Goal: Browse casually: Explore the website without a specific task or goal

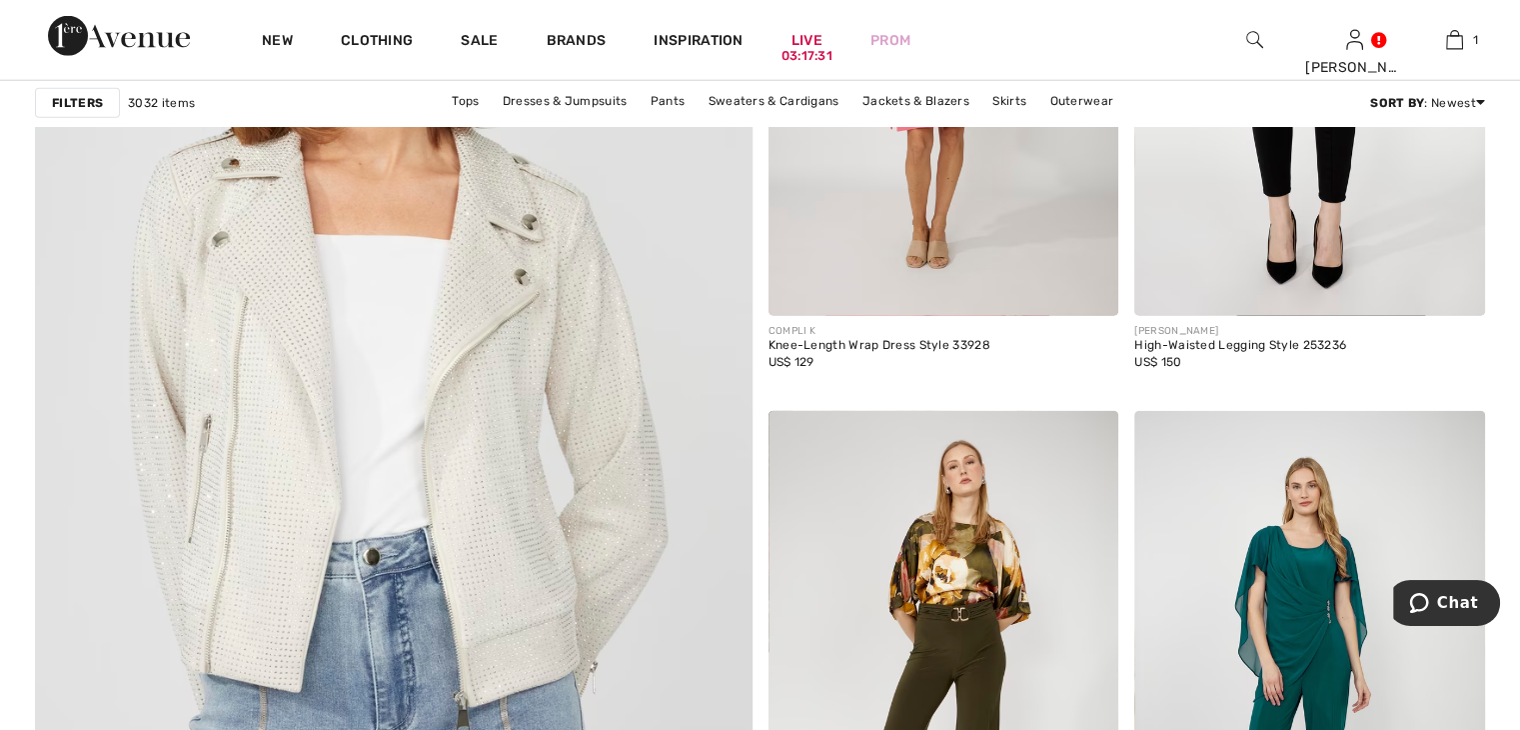
scroll to position [5297, 0]
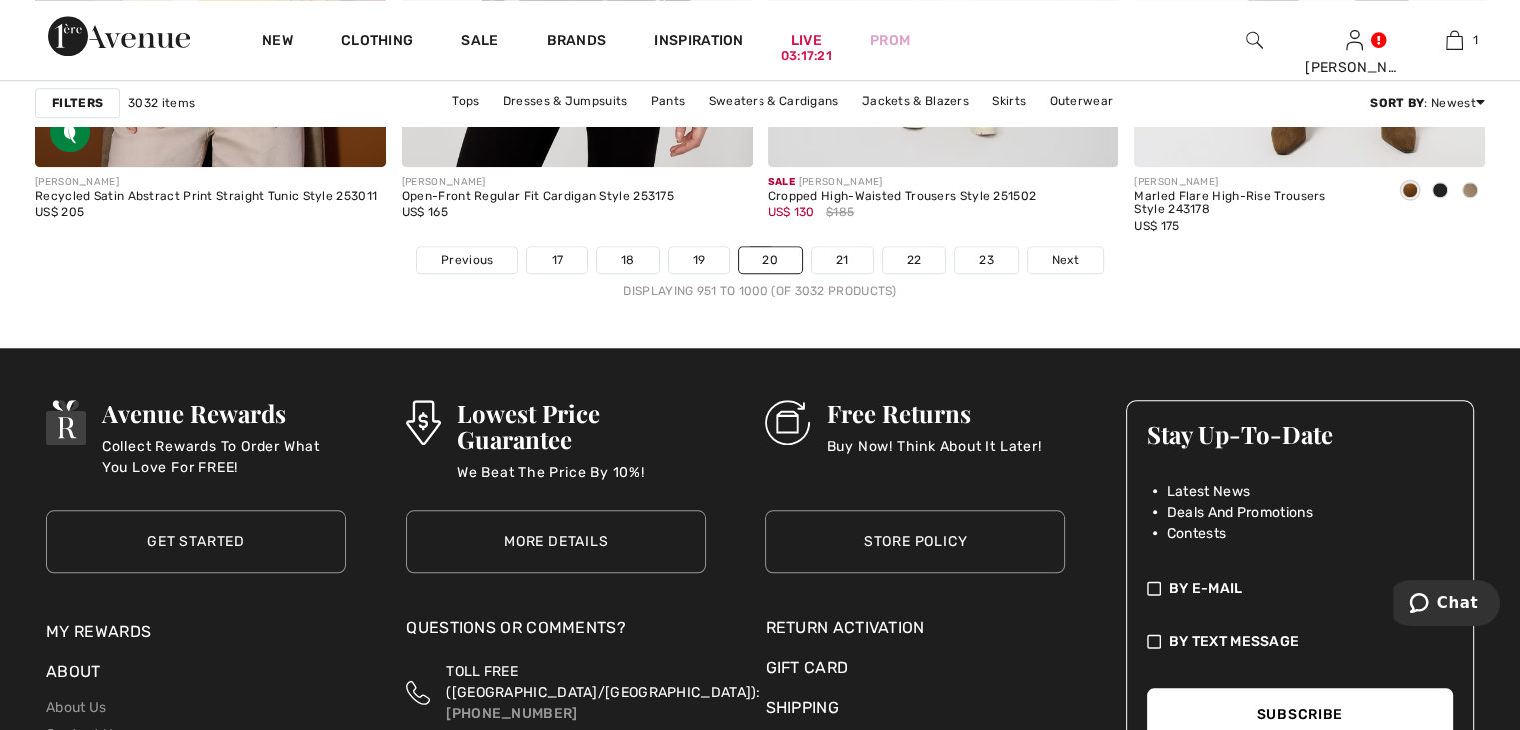
scroll to position [9495, 0]
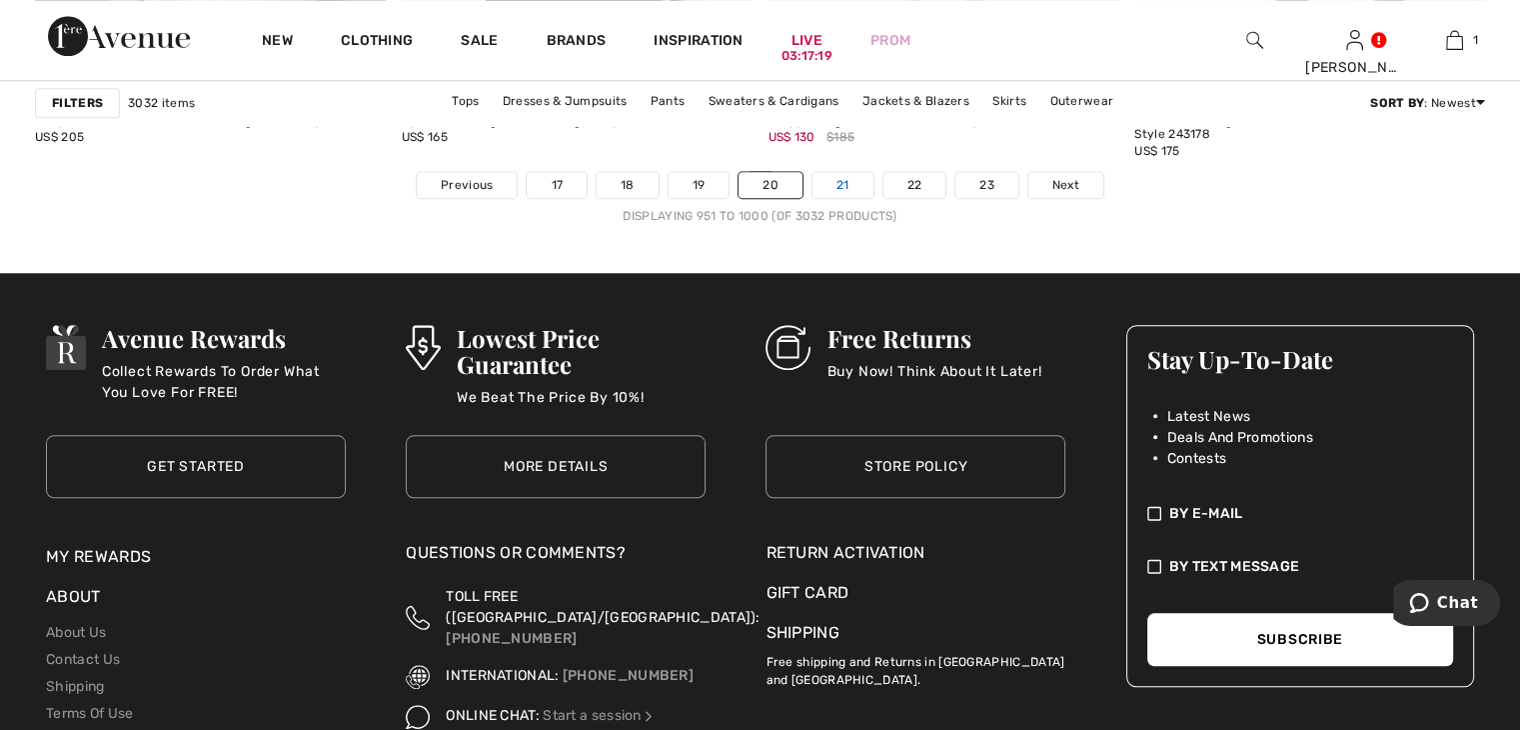
click at [847, 185] on link "21" at bounding box center [843, 185] width 61 height 26
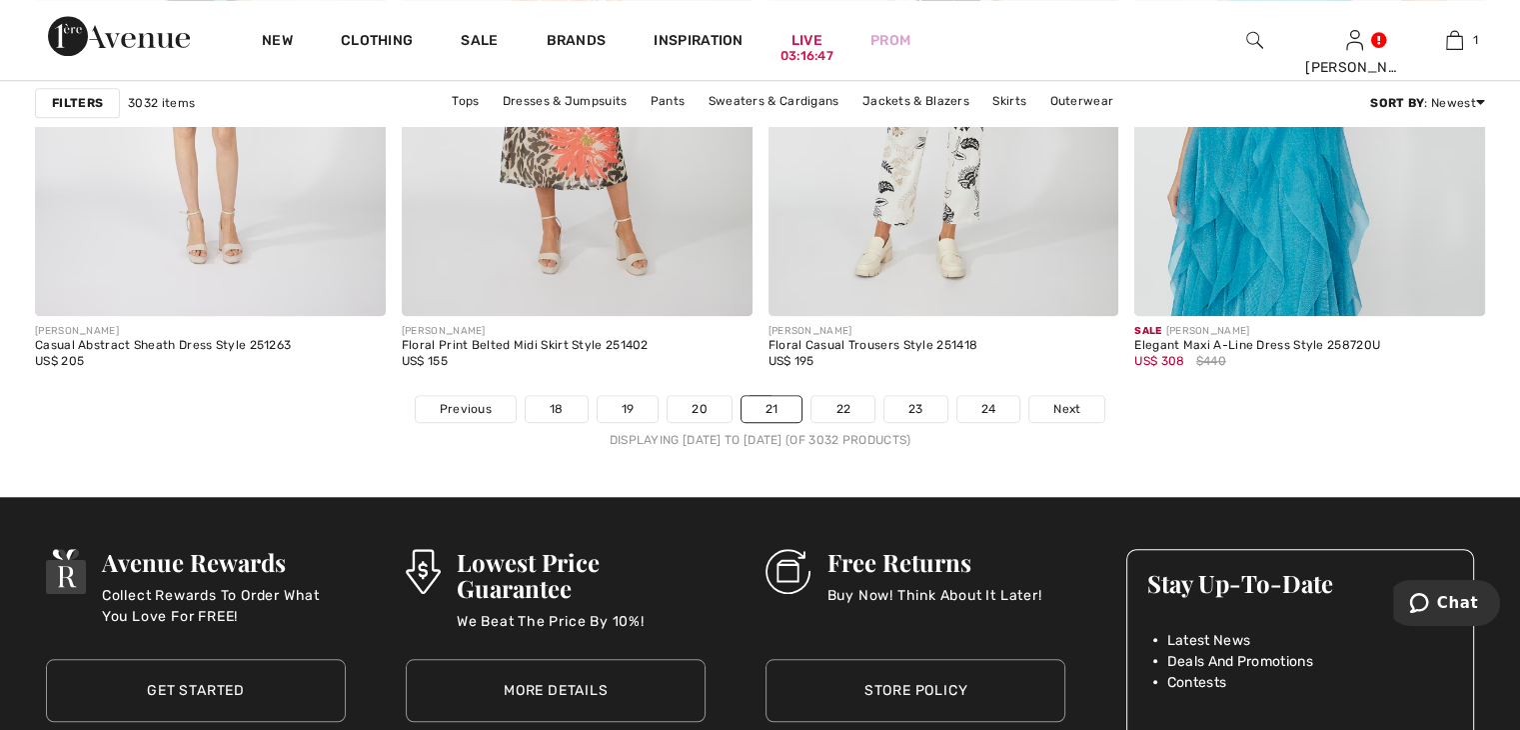
scroll to position [9295, 0]
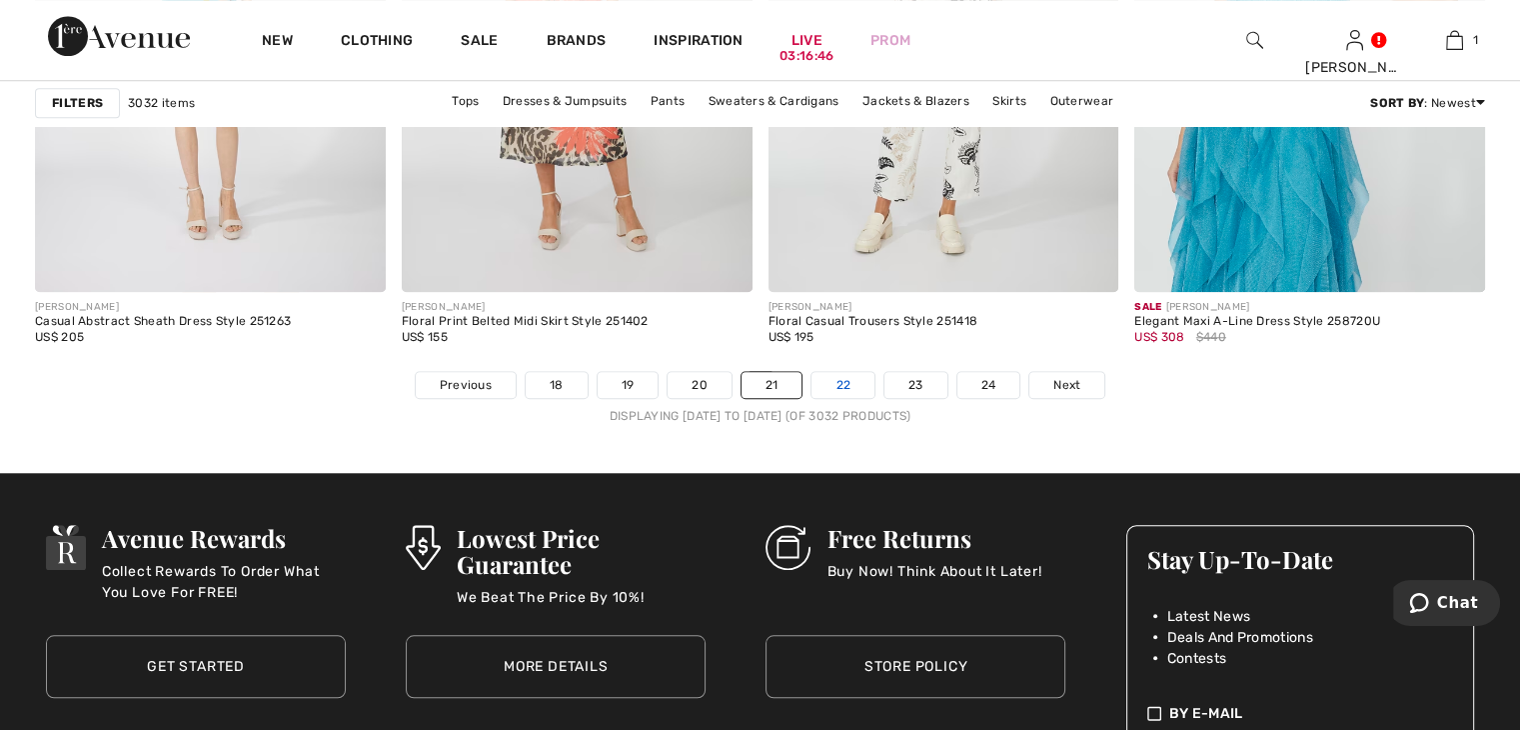
click at [855, 377] on link "22" at bounding box center [843, 385] width 63 height 26
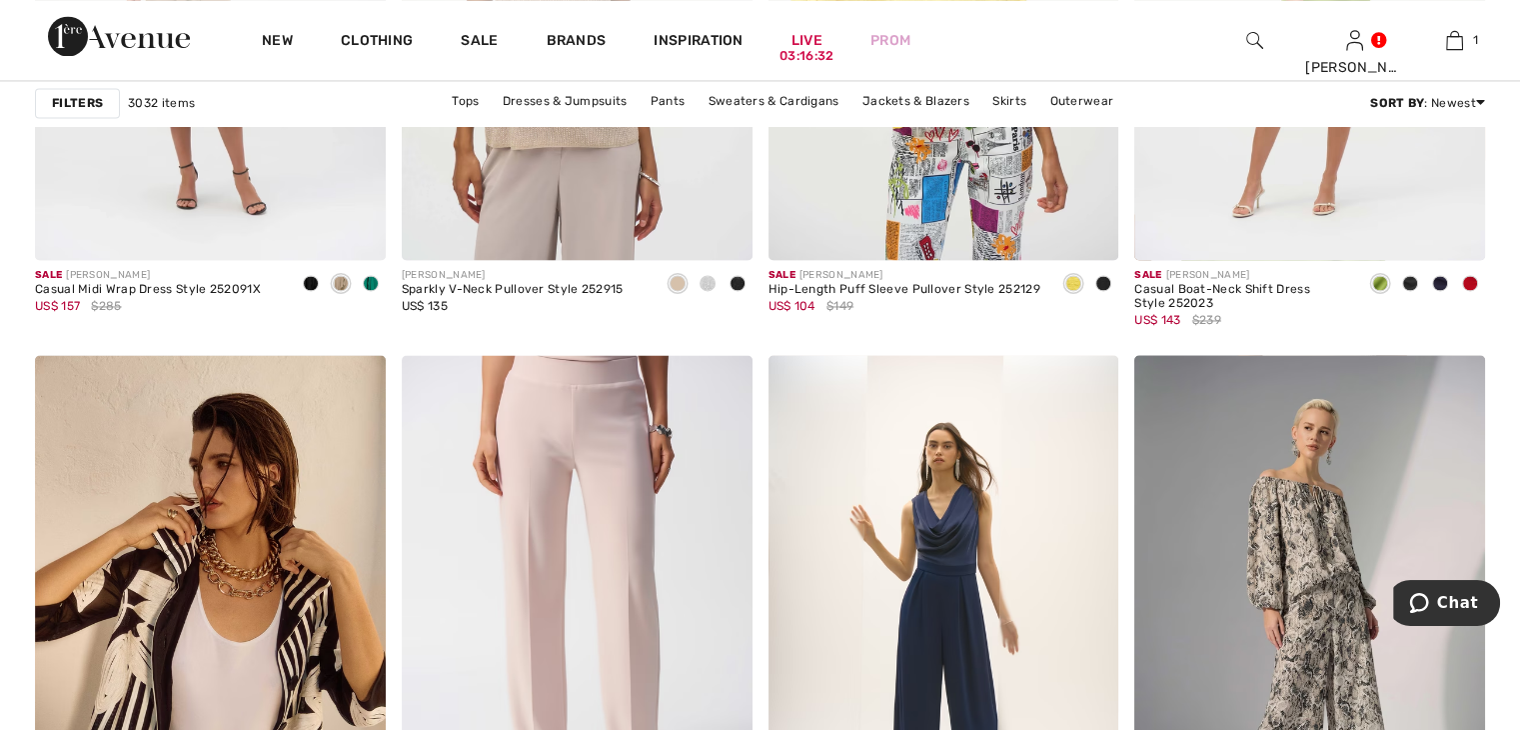
scroll to position [3498, 0]
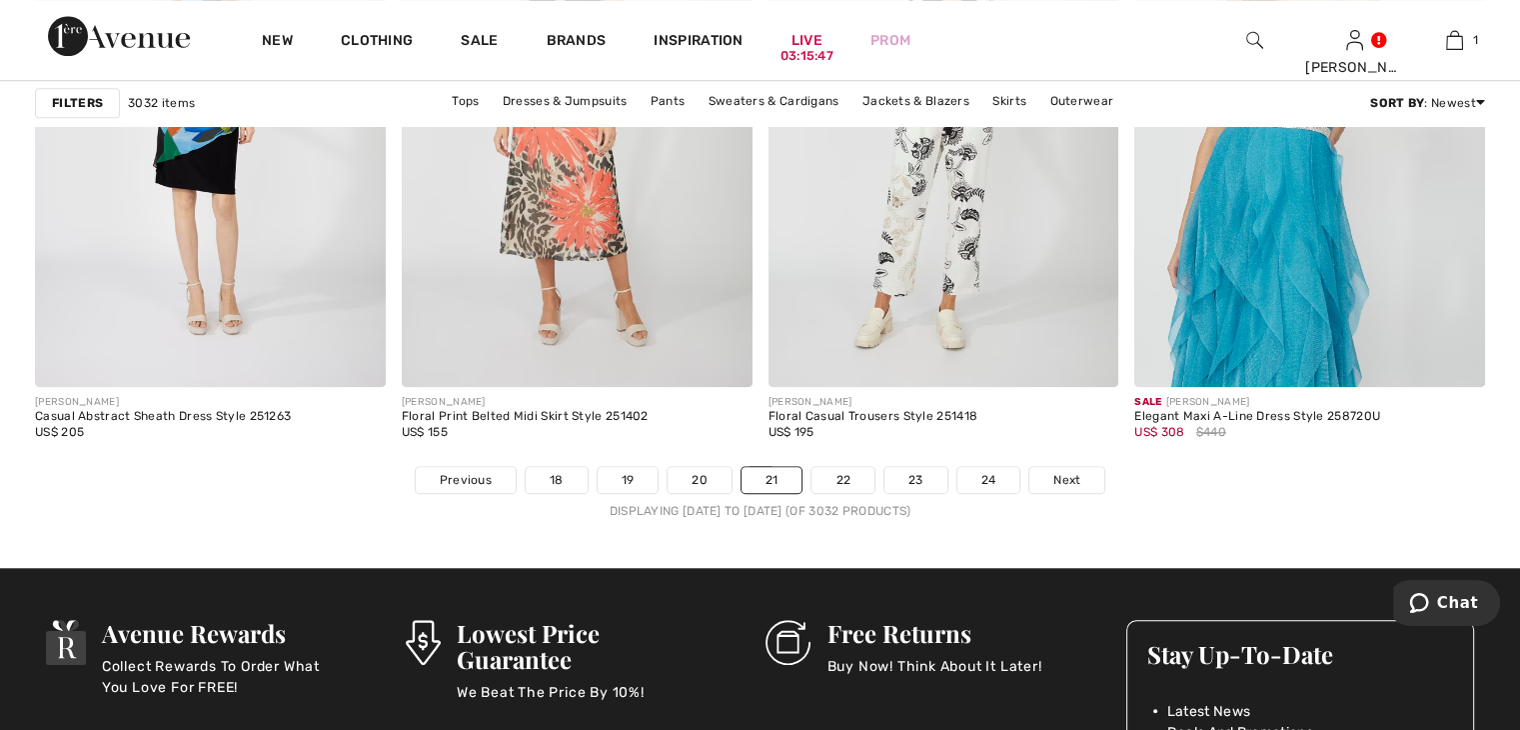
scroll to position [9198, 0]
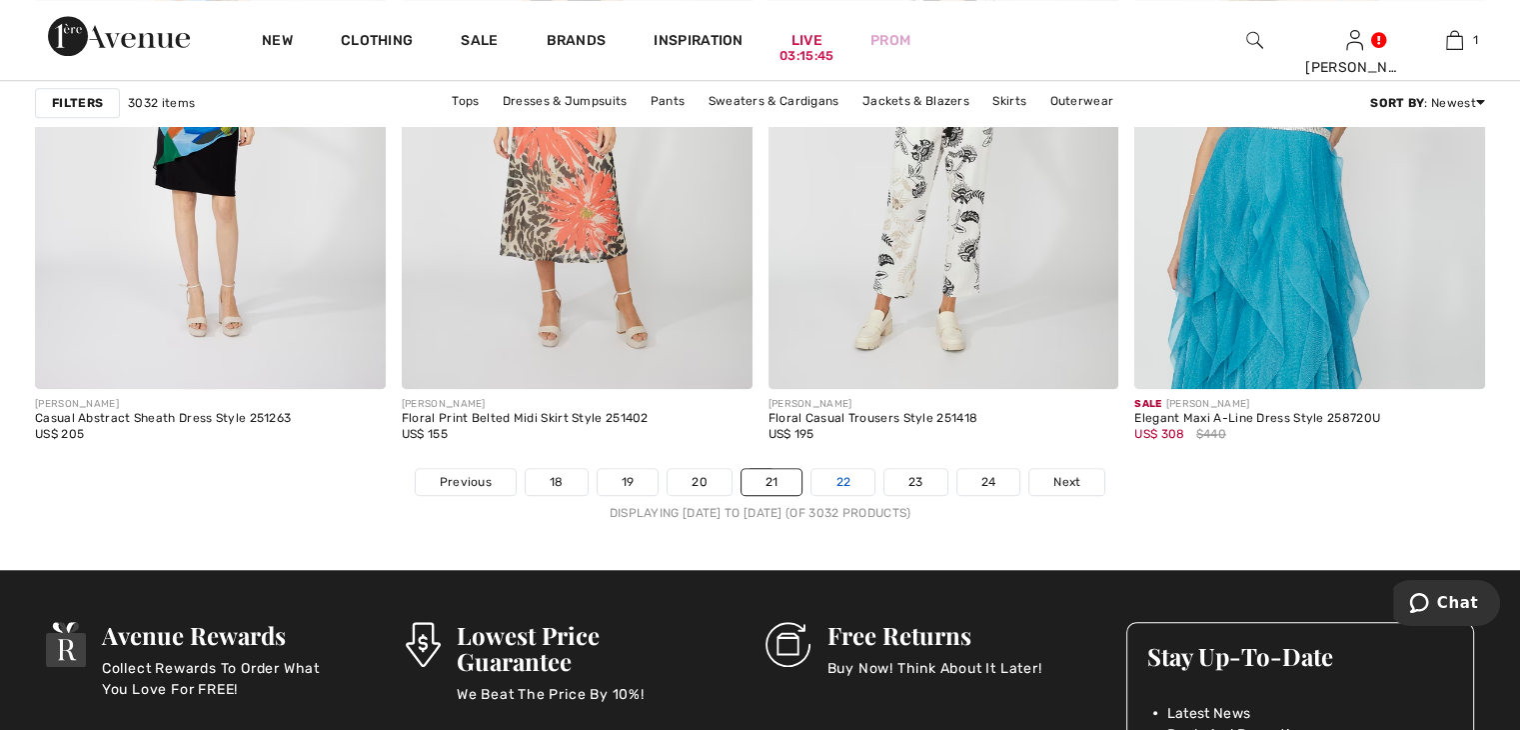
click at [849, 482] on link "22" at bounding box center [843, 482] width 63 height 26
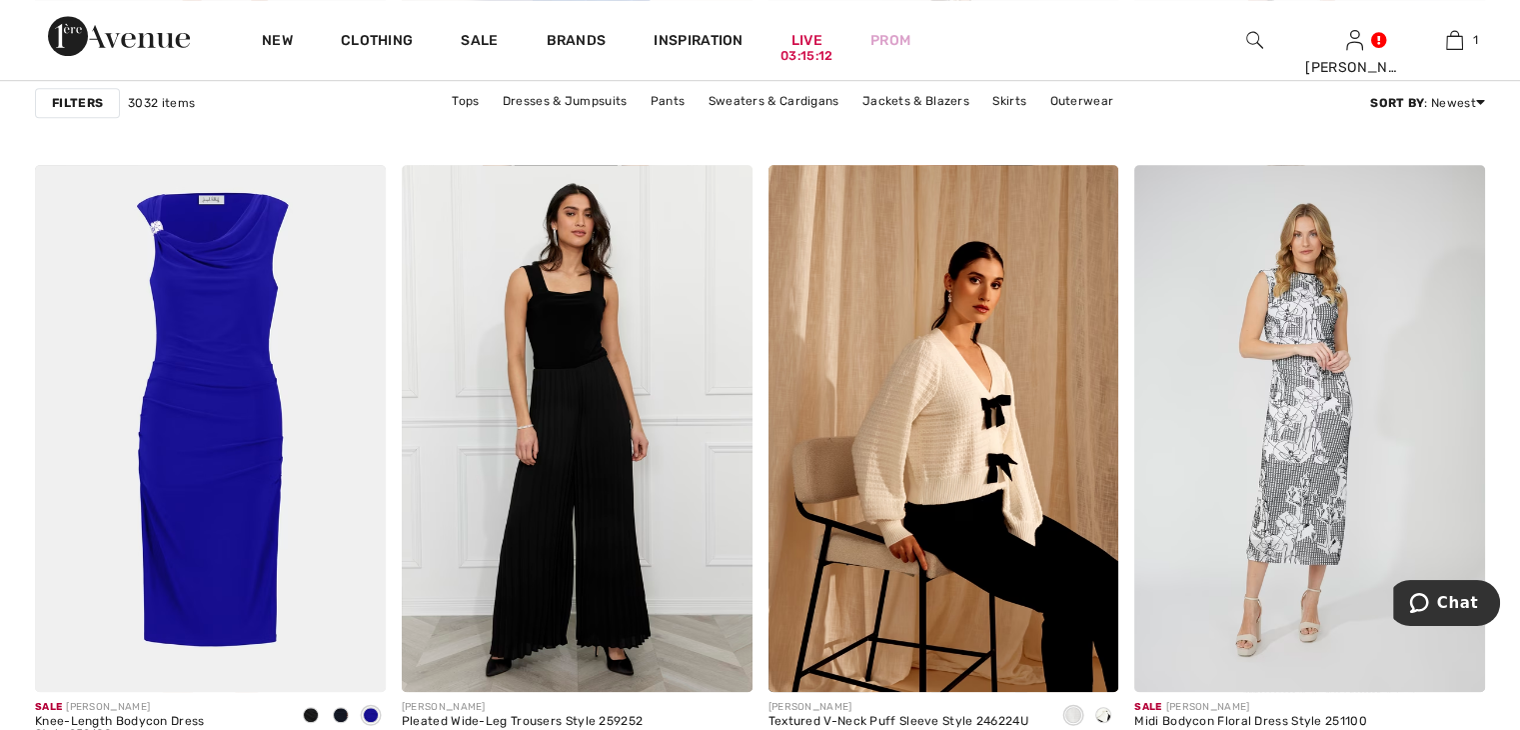
scroll to position [9295, 0]
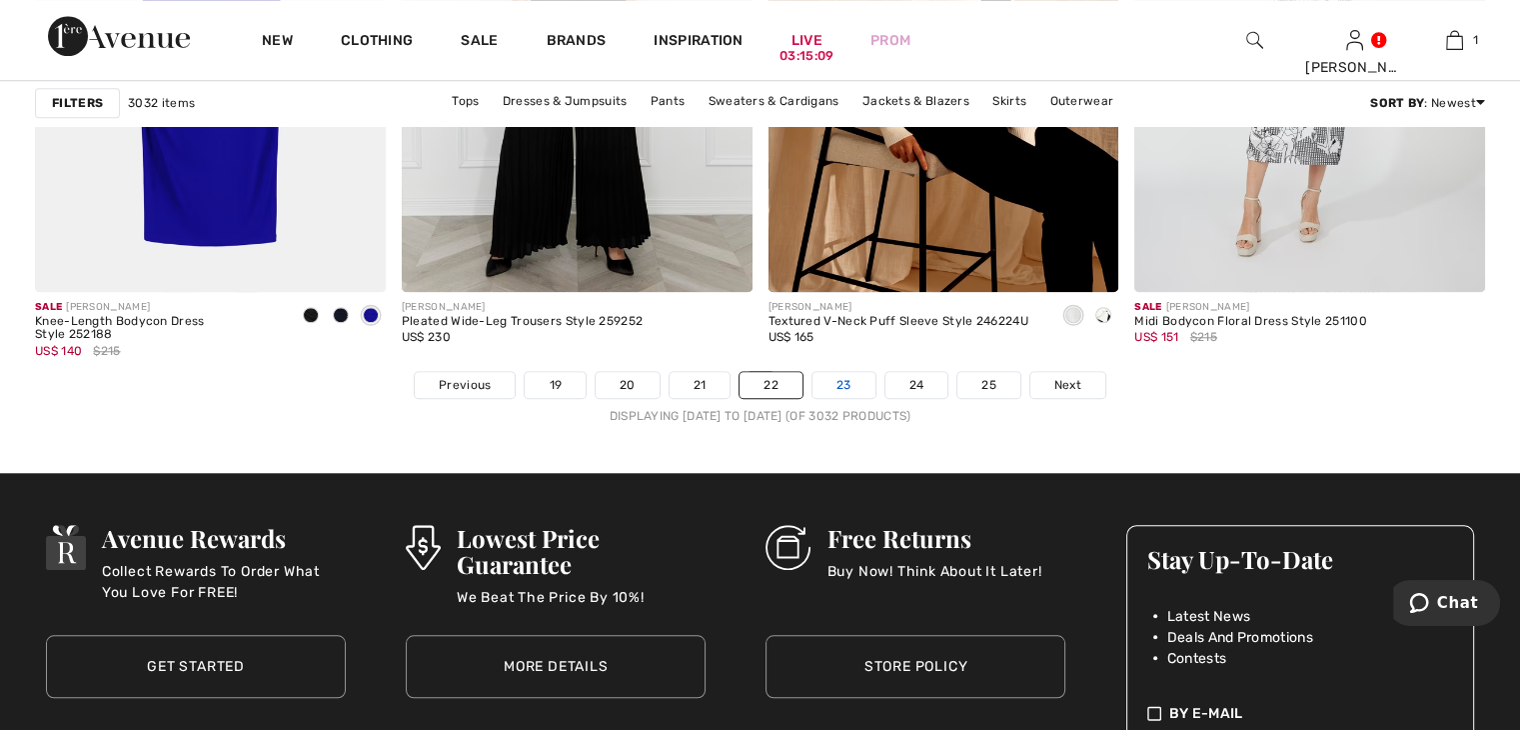
click at [844, 381] on link "23" at bounding box center [844, 385] width 63 height 26
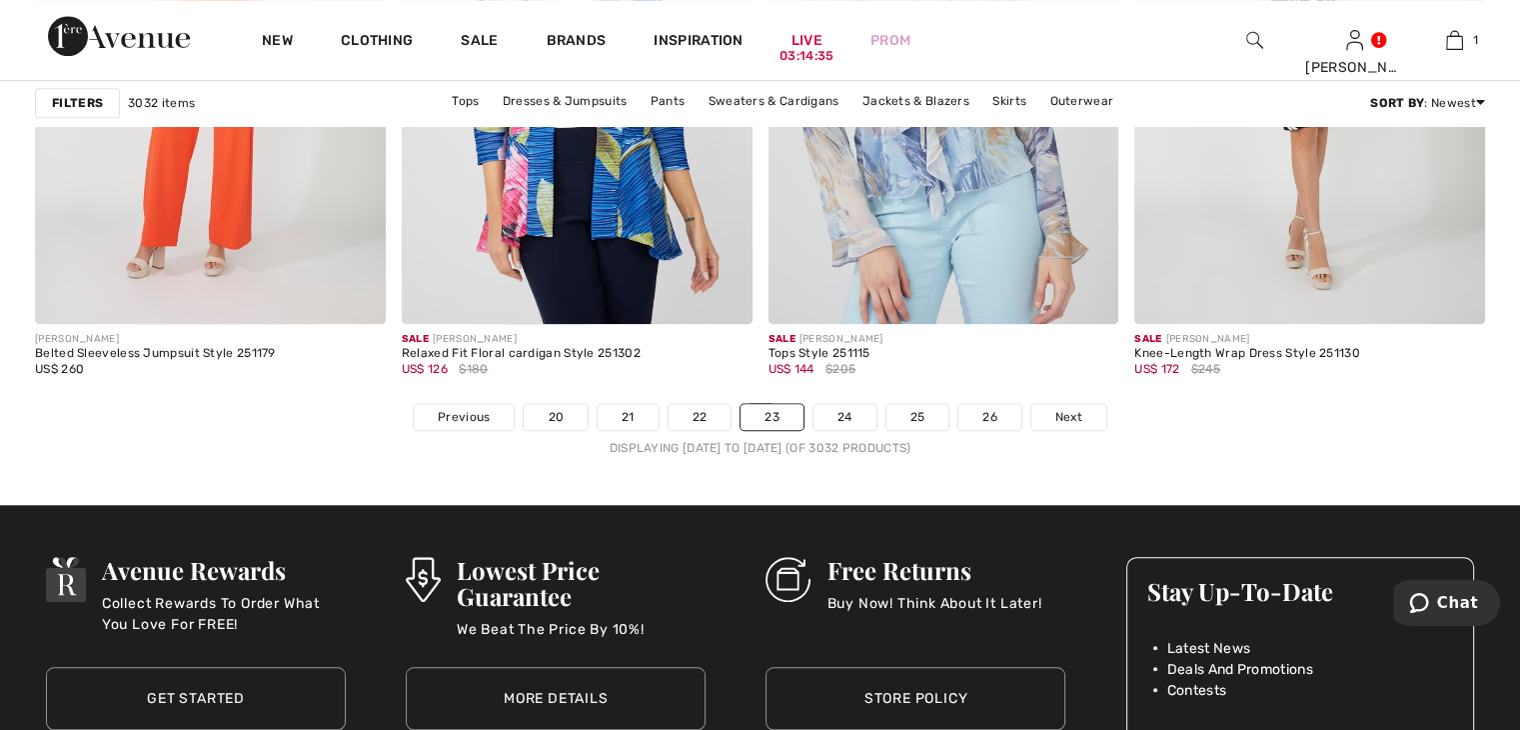
scroll to position [9295, 0]
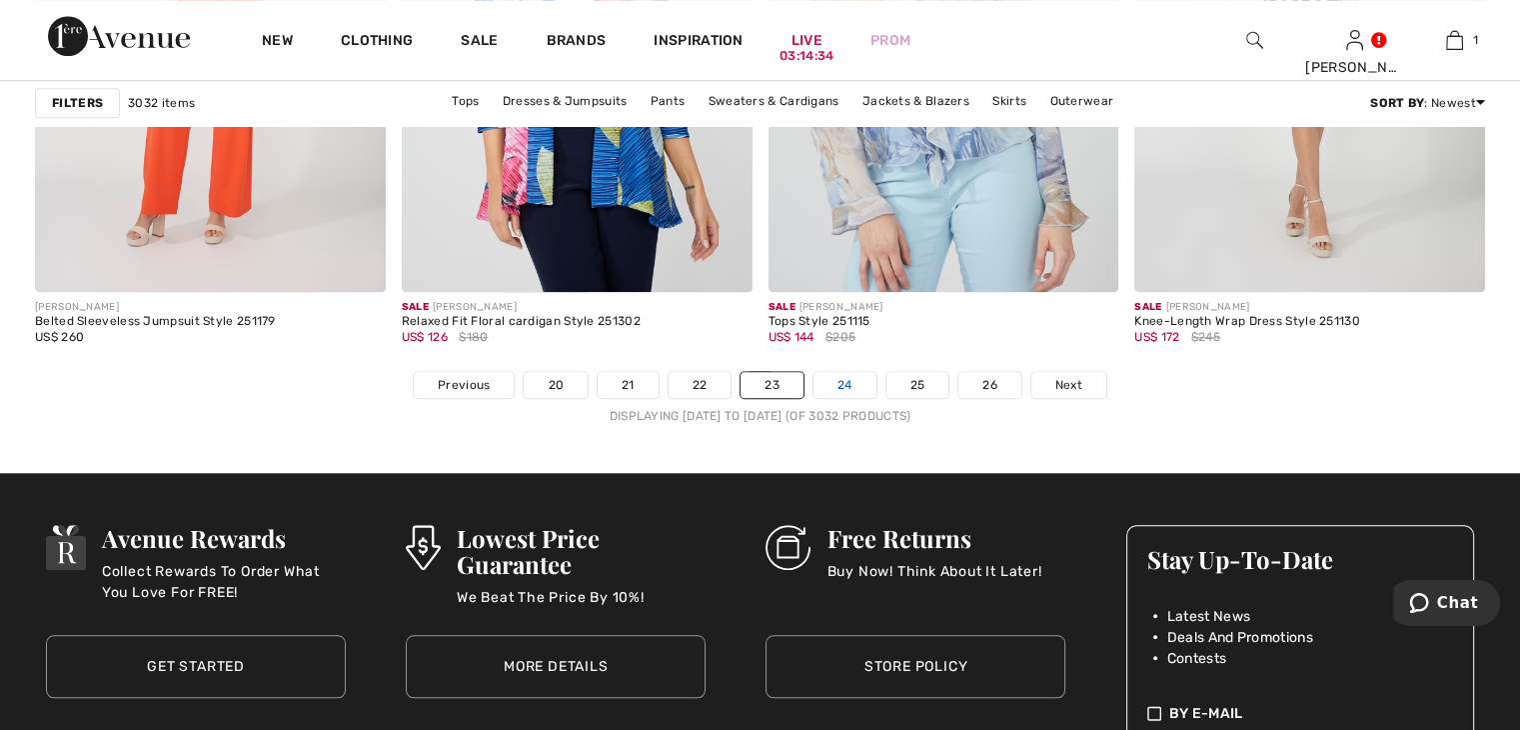
click at [840, 385] on link "24" at bounding box center [845, 385] width 63 height 26
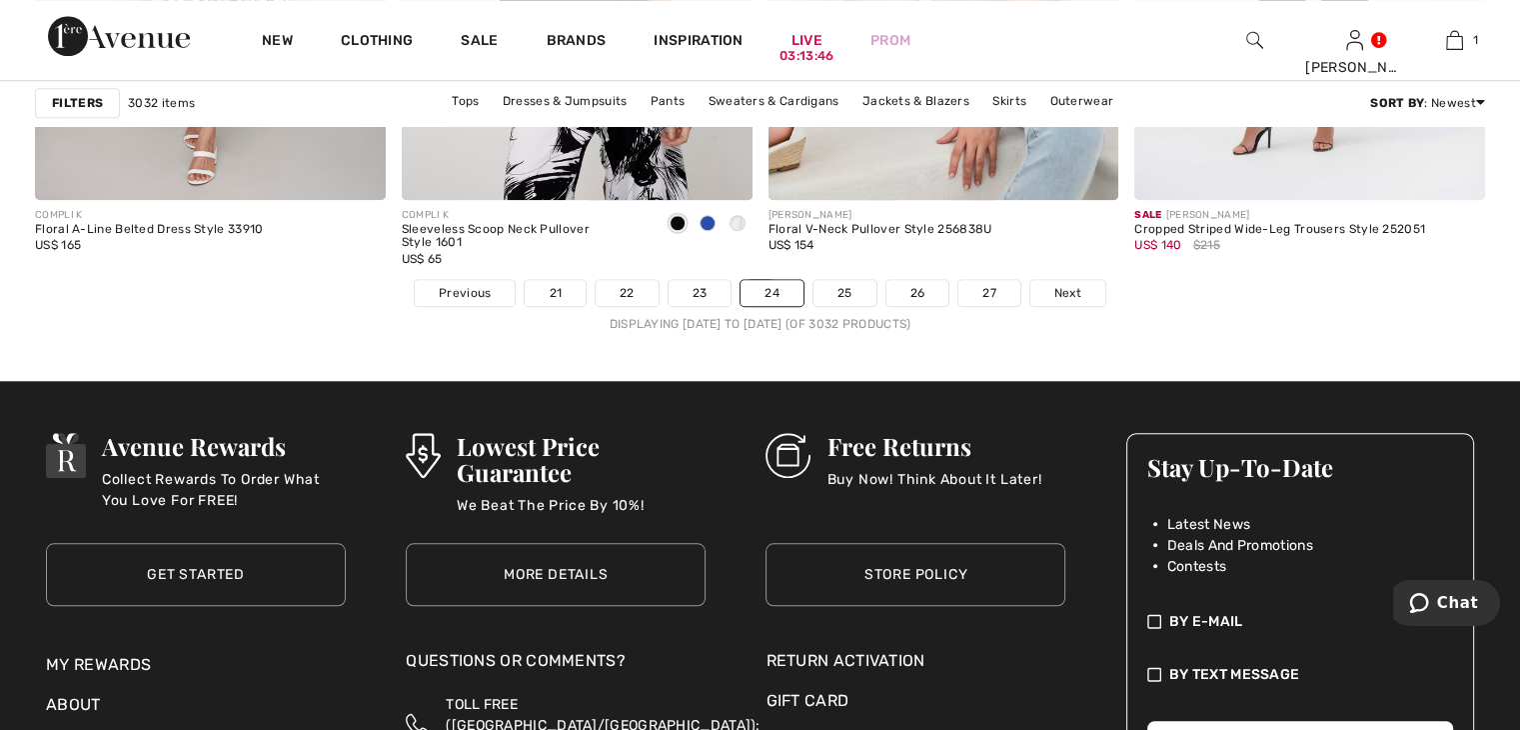
scroll to position [9395, 0]
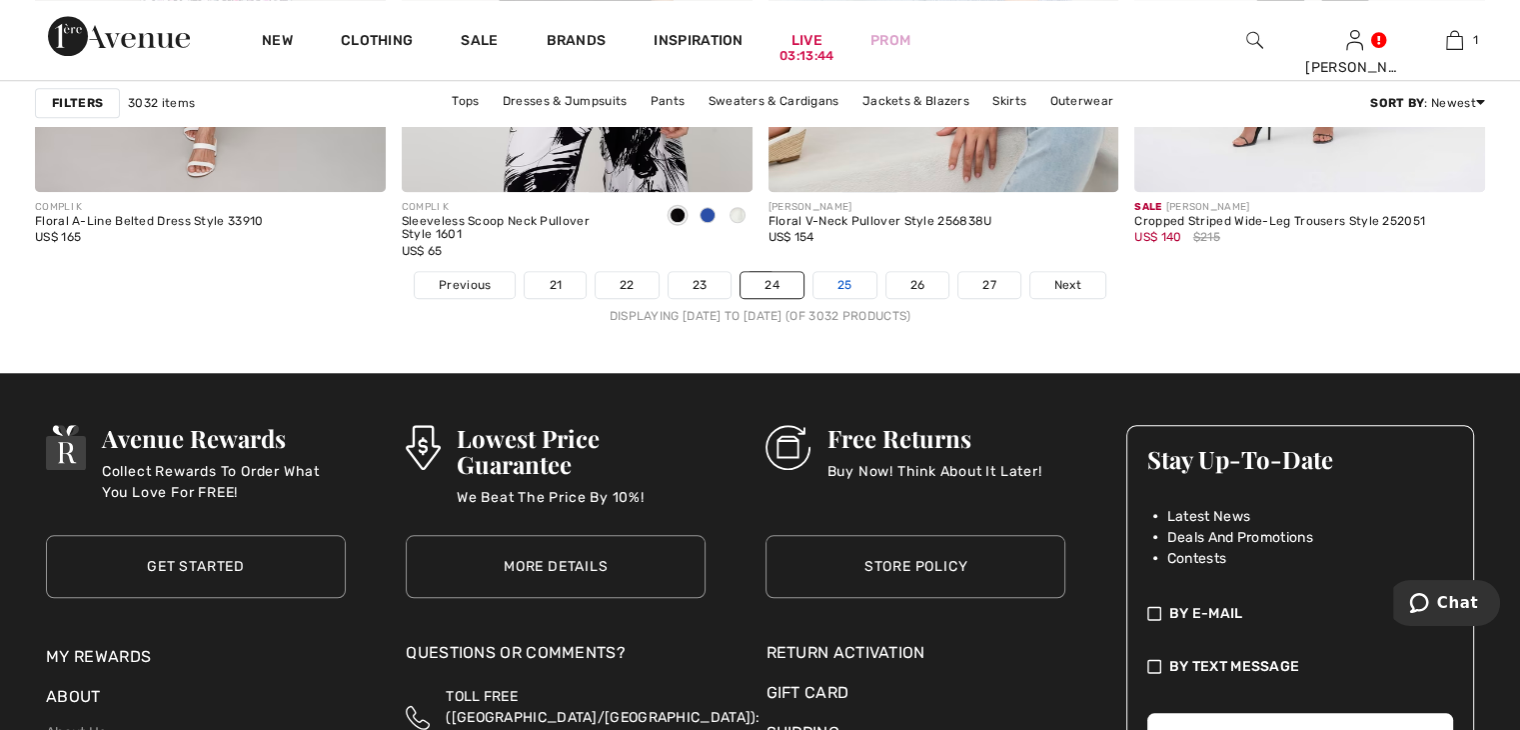
click at [841, 280] on link "25" at bounding box center [845, 285] width 63 height 26
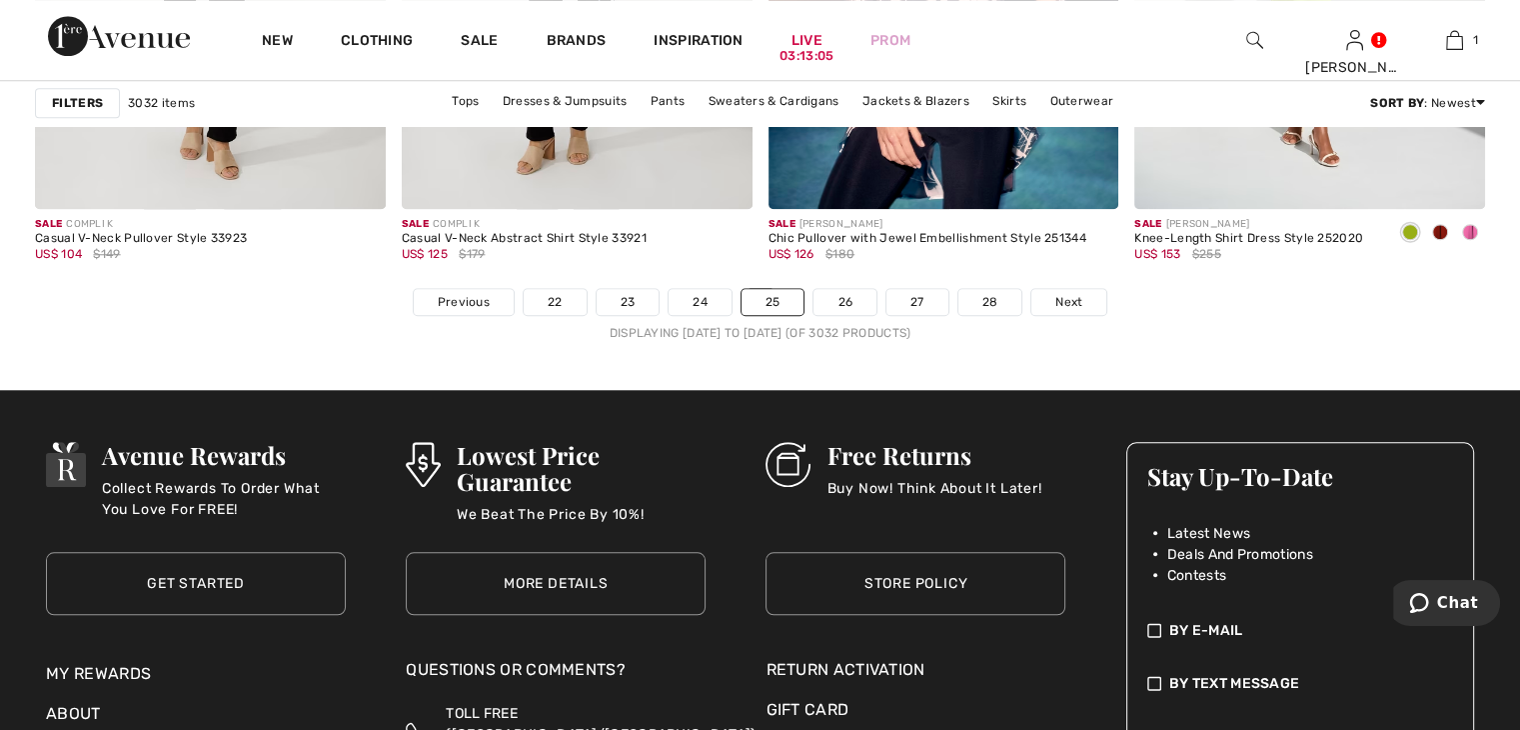
scroll to position [9295, 0]
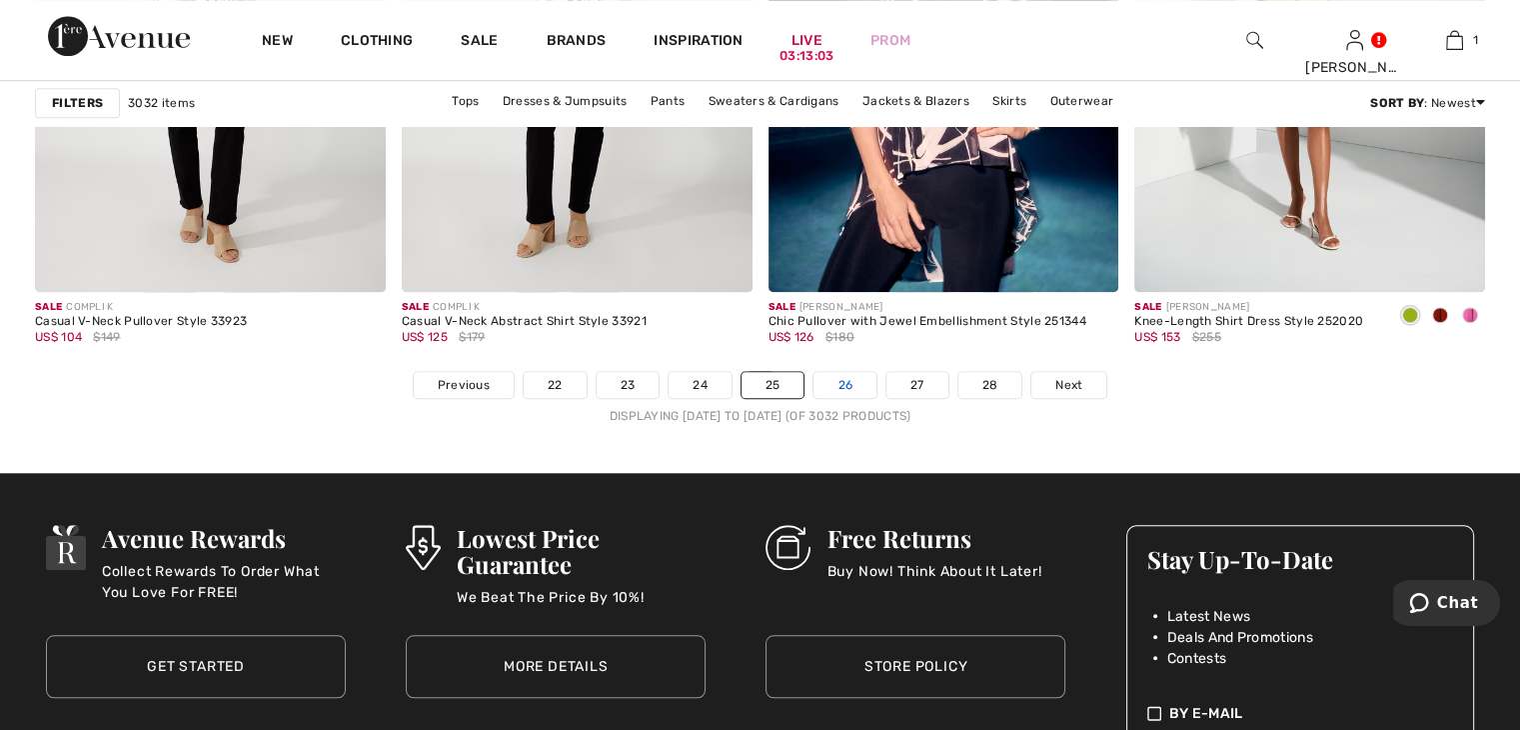
click at [856, 377] on link "26" at bounding box center [845, 385] width 63 height 26
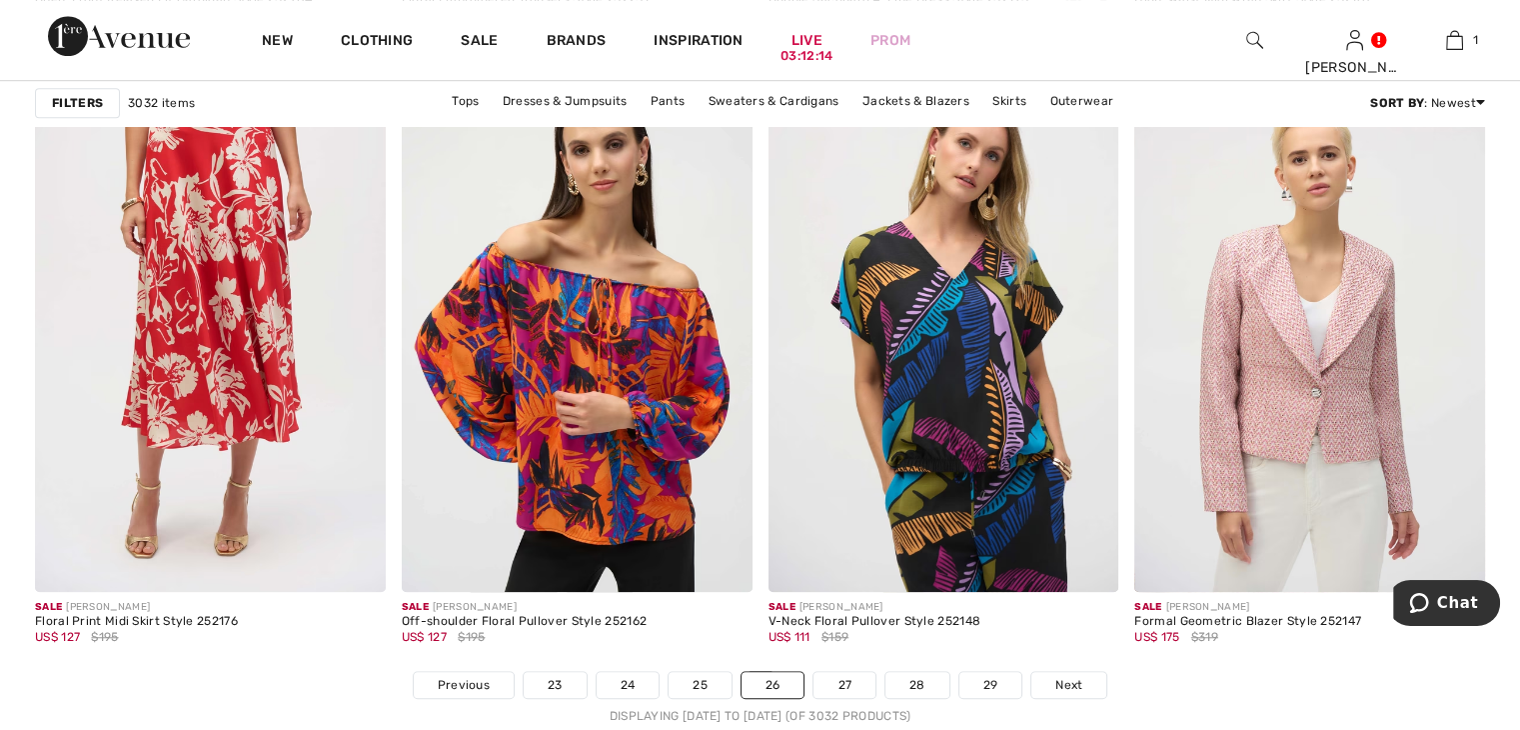
scroll to position [9395, 0]
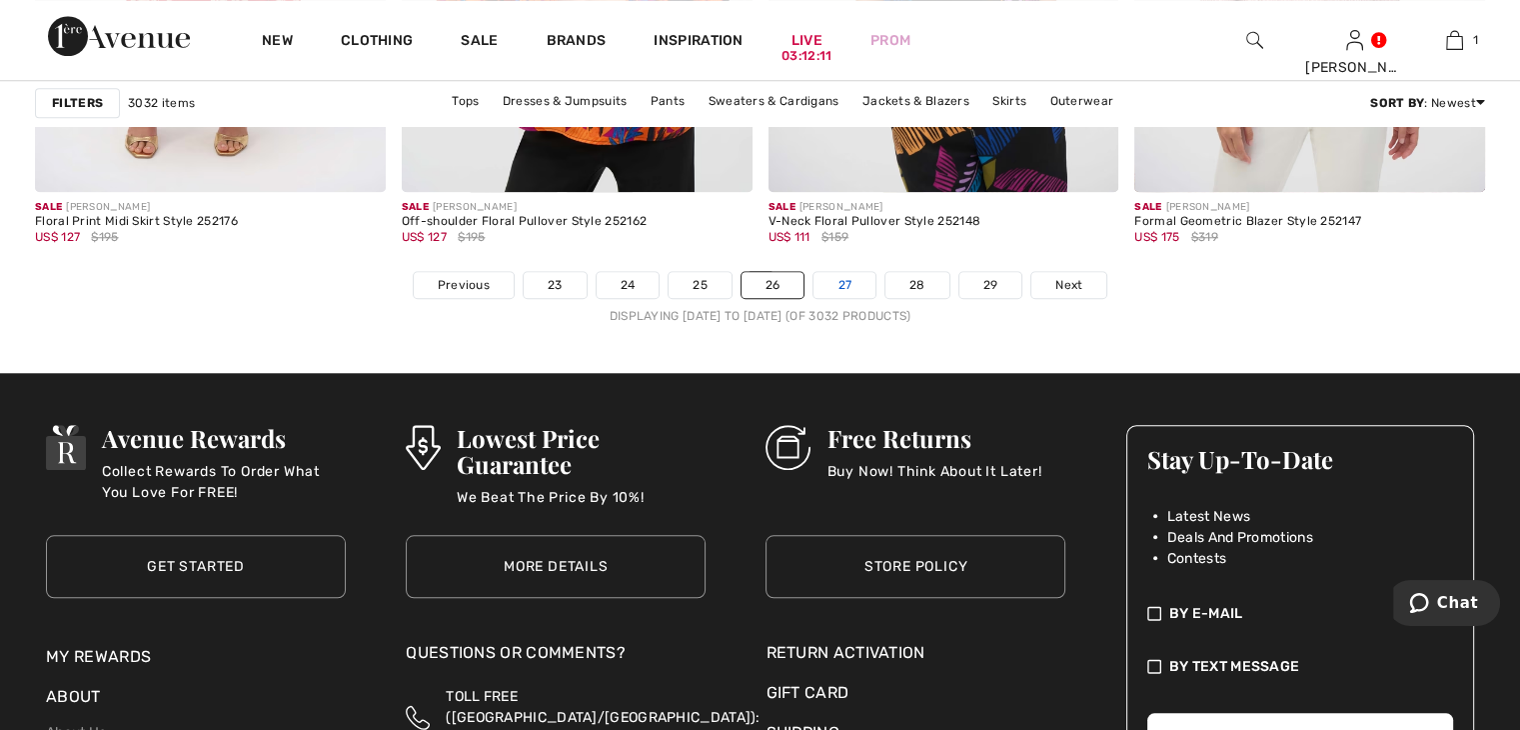
click at [840, 276] on link "27" at bounding box center [845, 285] width 62 height 26
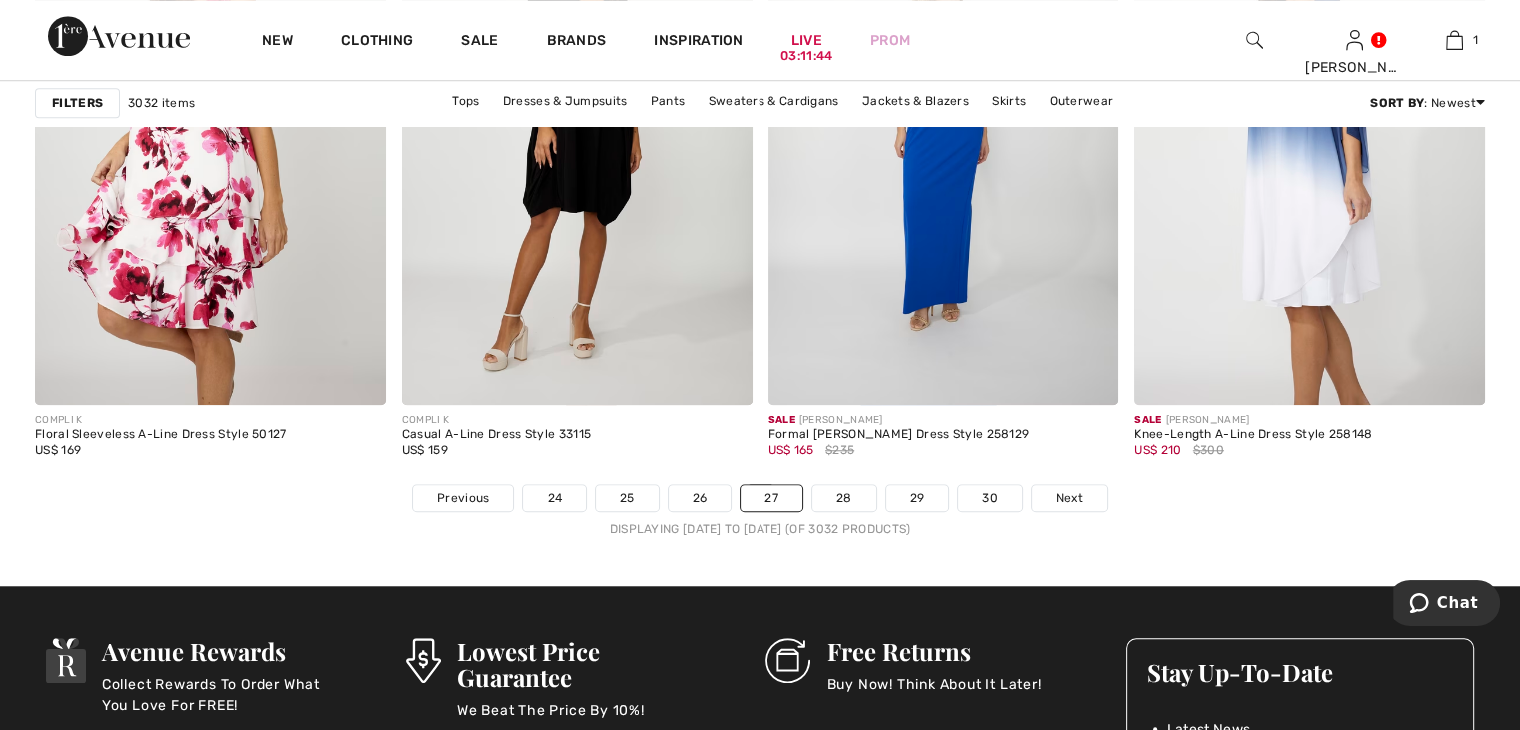
scroll to position [9395, 0]
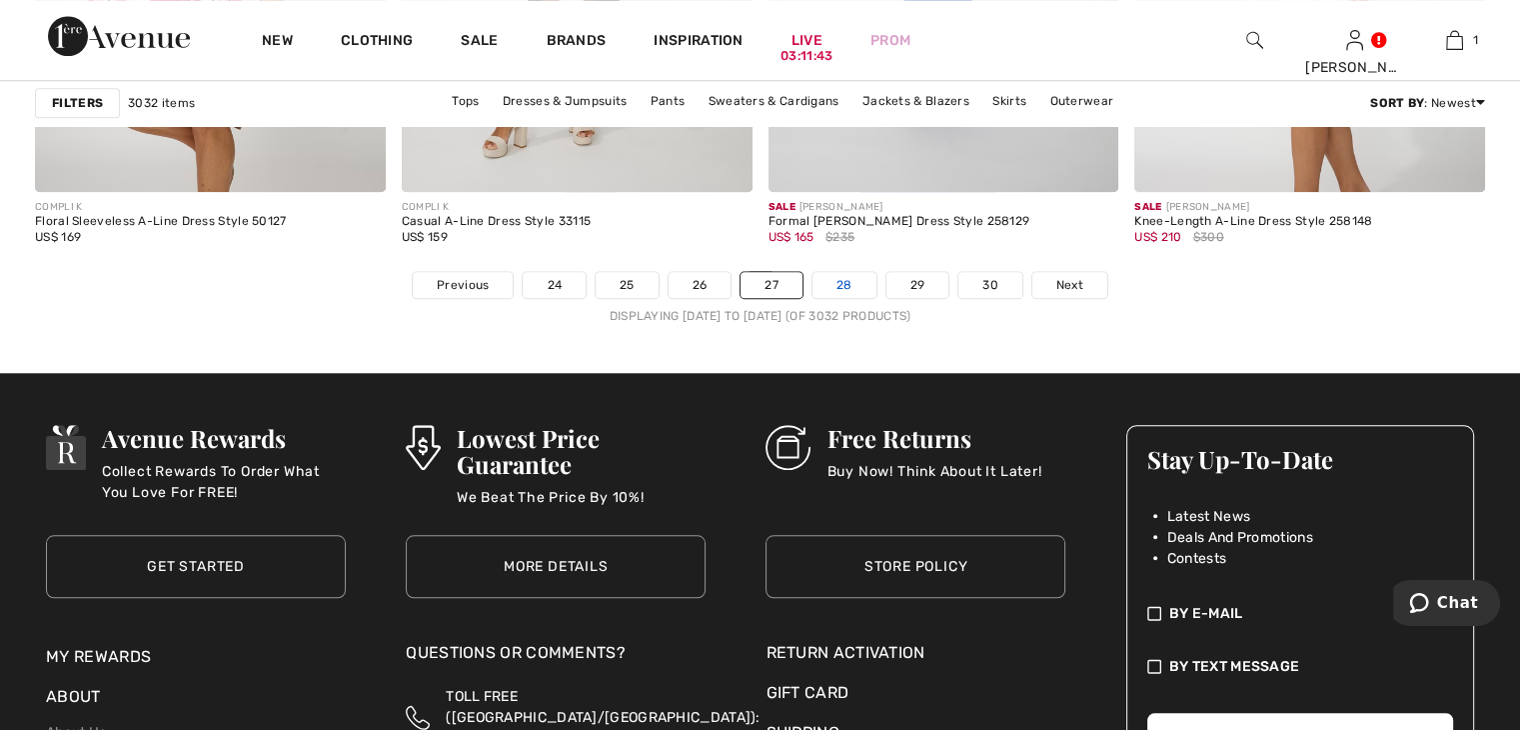
click at [862, 274] on link "28" at bounding box center [845, 285] width 64 height 26
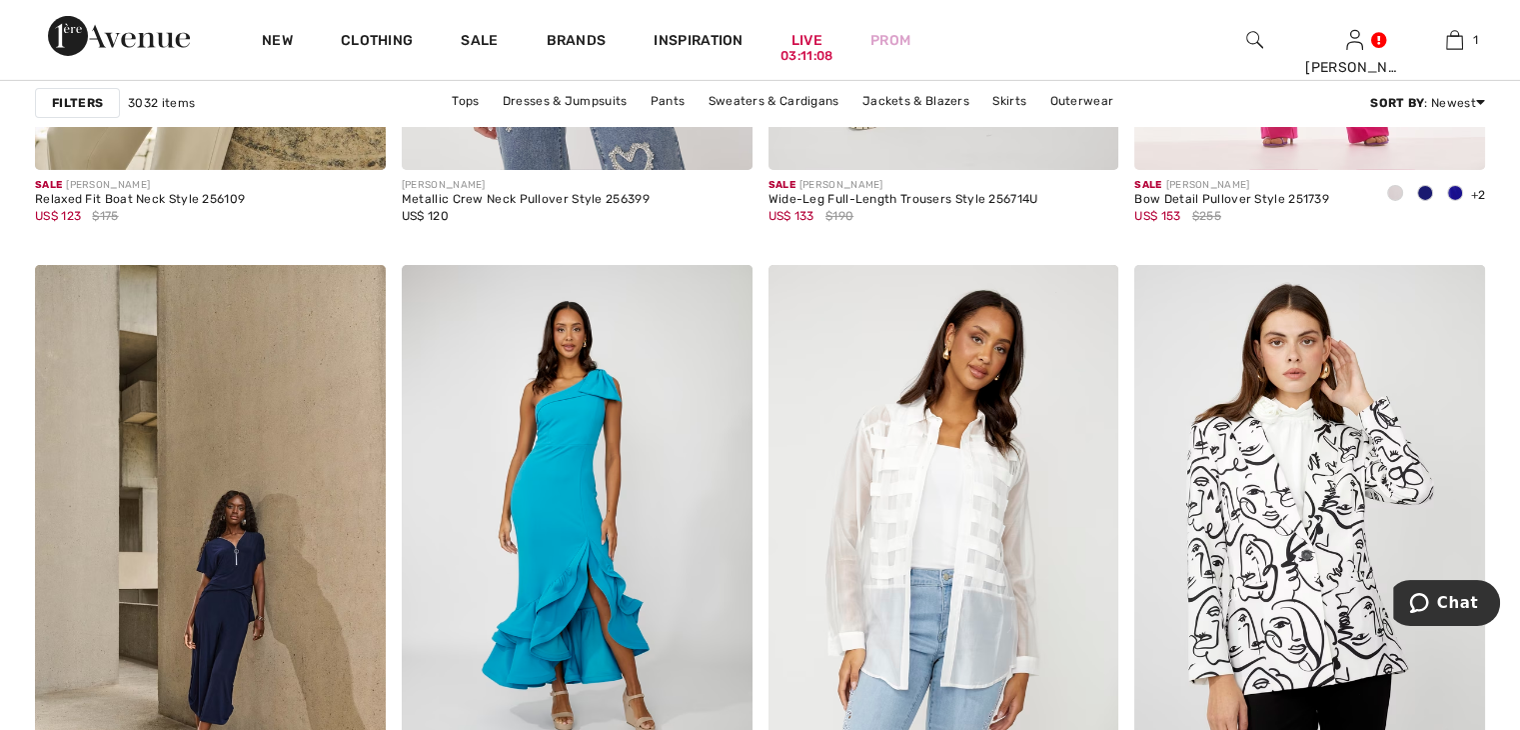
scroll to position [6796, 0]
